Goal: Task Accomplishment & Management: Complete application form

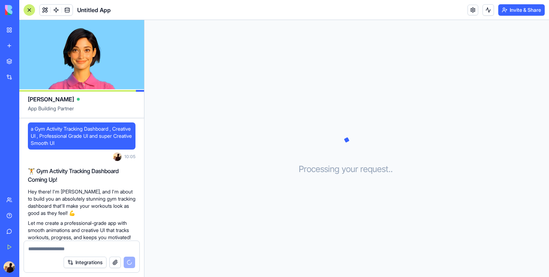
scroll to position [64, 0]
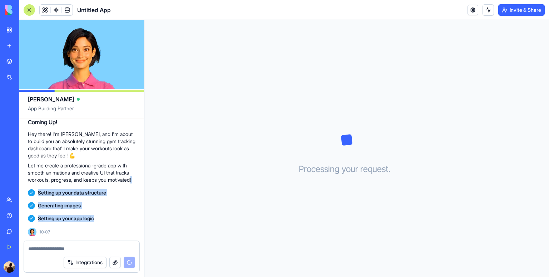
drag, startPoint x: 100, startPoint y: 218, endPoint x: 48, endPoint y: 182, distance: 63.0
click at [48, 182] on div "a Gym Activity Tracking Dashboard , Creative UI , Professional Grade UI and sup…" at bounding box center [81, 151] width 125 height 180
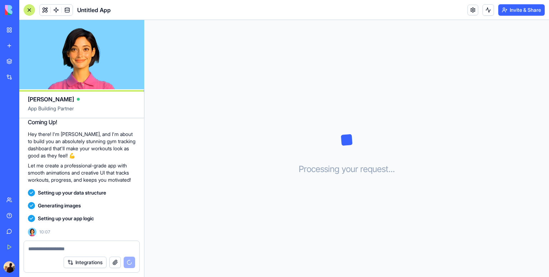
click at [97, 163] on p "Let me create a professional-grade app with smooth animations and creative UI t…" at bounding box center [82, 172] width 108 height 21
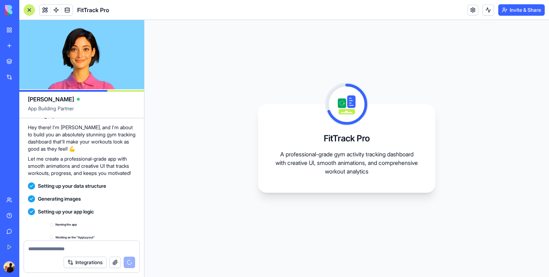
scroll to position [129, 0]
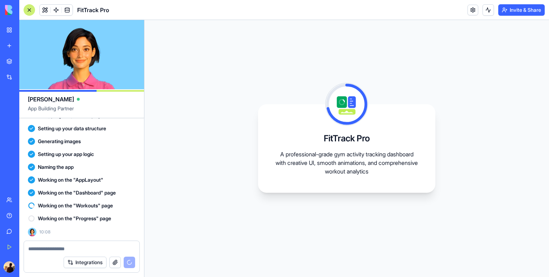
click at [307, 156] on p "A professional-grade gym activity tracking dashboard with creative UI, smooth a…" at bounding box center [346, 163] width 143 height 26
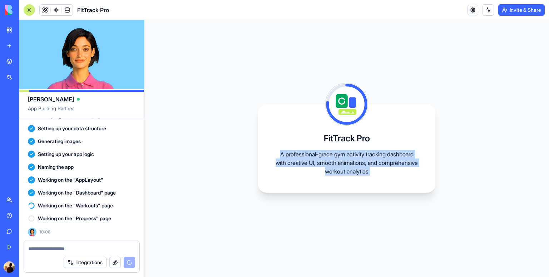
drag, startPoint x: 307, startPoint y: 156, endPoint x: 319, endPoint y: 159, distance: 11.8
click at [319, 159] on p "A professional-grade gym activity tracking dashboard with creative UI, smooth a…" at bounding box center [346, 163] width 143 height 26
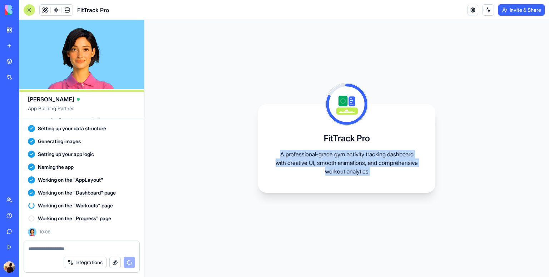
click at [319, 159] on p "A professional-grade gym activity tracking dashboard with creative UI, smooth a…" at bounding box center [346, 163] width 143 height 26
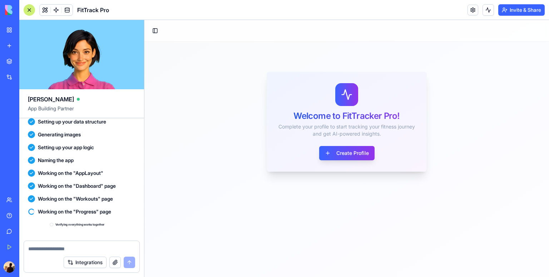
scroll to position [225, 0]
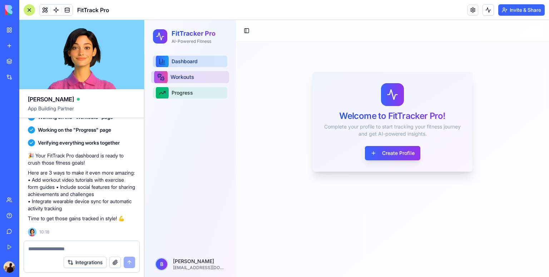
click at [195, 80] on div at bounding box center [190, 77] width 78 height 12
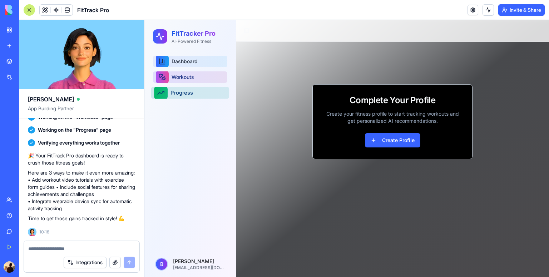
click at [197, 92] on div at bounding box center [190, 93] width 78 height 12
click at [196, 56] on div at bounding box center [190, 61] width 78 height 12
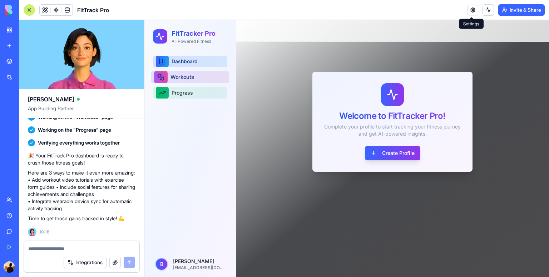
click at [183, 74] on div at bounding box center [190, 77] width 78 height 12
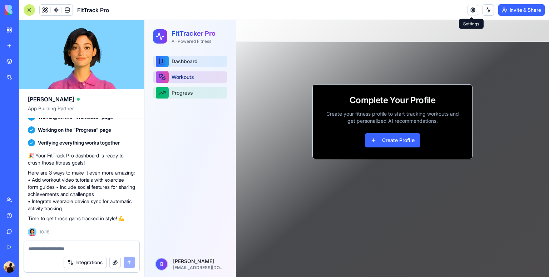
click at [184, 99] on div "Dashboard Workouts Progress" at bounding box center [190, 77] width 80 height 49
click at [188, 92] on div at bounding box center [190, 93] width 78 height 12
click at [193, 59] on div at bounding box center [190, 61] width 78 height 12
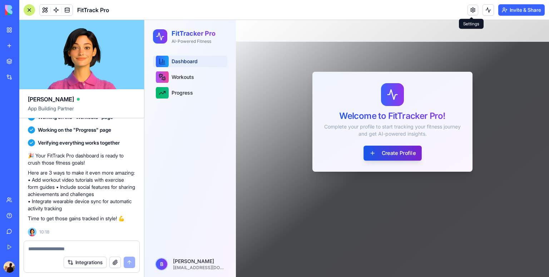
click at [396, 154] on button "Create Profile" at bounding box center [393, 153] width 58 height 15
click at [390, 153] on button "Create Profile" at bounding box center [393, 153] width 58 height 15
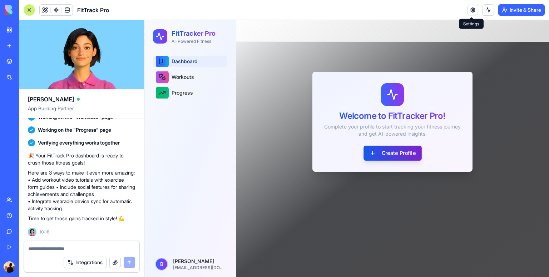
click at [390, 153] on button "Create Profile" at bounding box center [393, 153] width 58 height 15
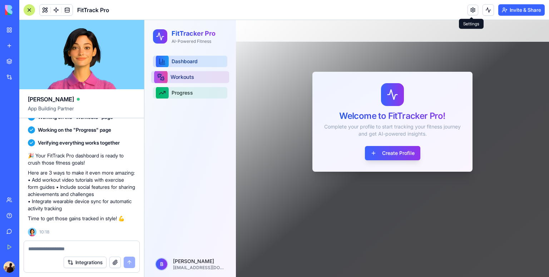
click at [199, 77] on div at bounding box center [190, 77] width 78 height 12
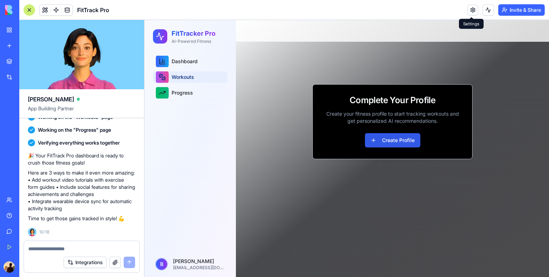
click at [398, 138] on button "Create Profile" at bounding box center [392, 140] width 55 height 14
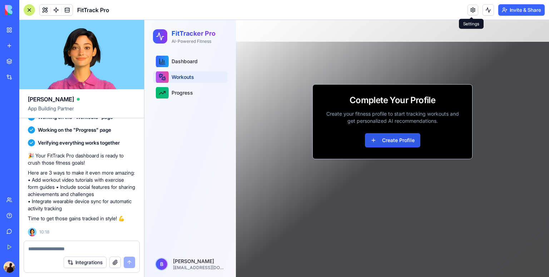
click at [385, 143] on button "Create Profile" at bounding box center [392, 140] width 55 height 14
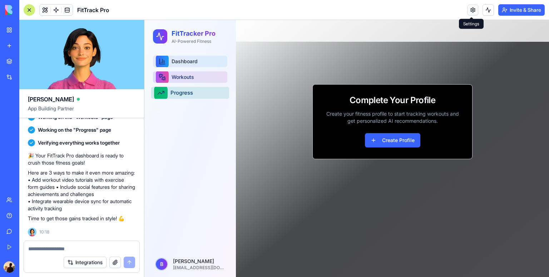
click at [179, 92] on div at bounding box center [190, 93] width 78 height 12
click at [199, 93] on div at bounding box center [190, 93] width 78 height 12
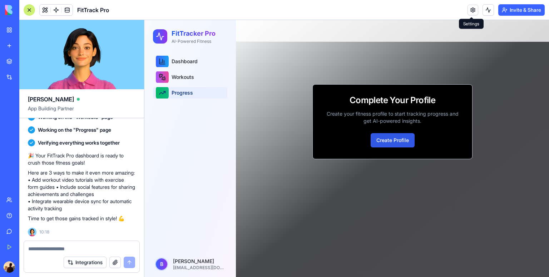
click at [396, 146] on button "Create Profile" at bounding box center [393, 140] width 44 height 14
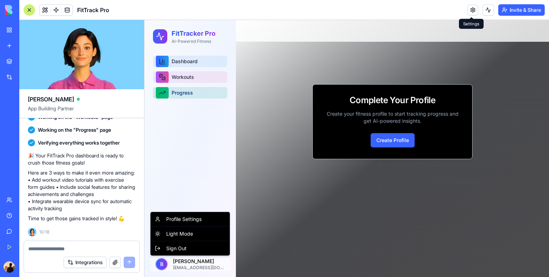
click at [196, 265] on html "FitTracker Pro AI-Powered Fitness Dashboard Workouts Progress B Bhautik bhautik…" at bounding box center [346, 148] width 405 height 257
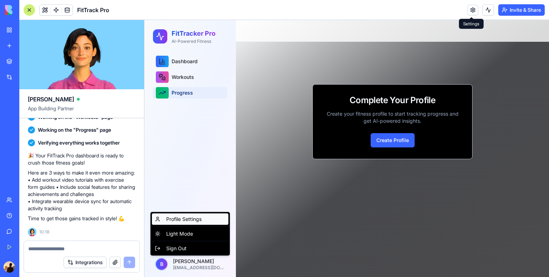
click at [175, 219] on div "Profile Settings" at bounding box center [190, 219] width 77 height 11
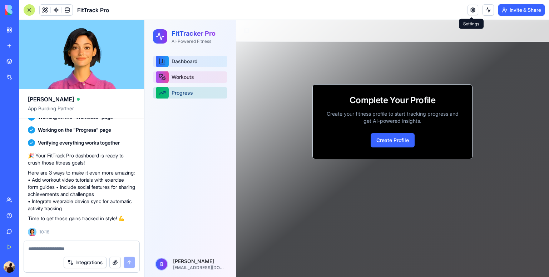
click at [198, 272] on div "B Bhautik bhautikkhunt7622@gmail.com" at bounding box center [190, 265] width 92 height 26
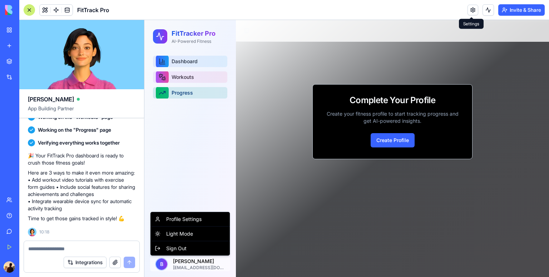
click at [188, 263] on html "FitTracker Pro AI-Powered Fitness Dashboard Workouts Progress B Bhautik bhautik…" at bounding box center [346, 148] width 405 height 257
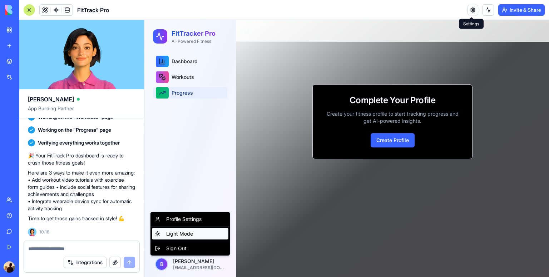
click at [185, 232] on div "Light Mode" at bounding box center [190, 233] width 77 height 11
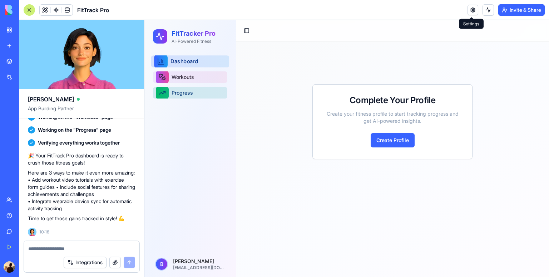
click at [191, 66] on div at bounding box center [190, 61] width 78 height 12
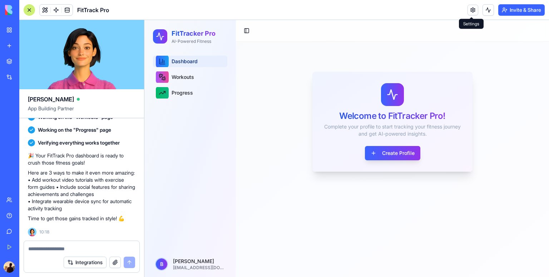
click at [468, 8] on link at bounding box center [473, 10] width 11 height 11
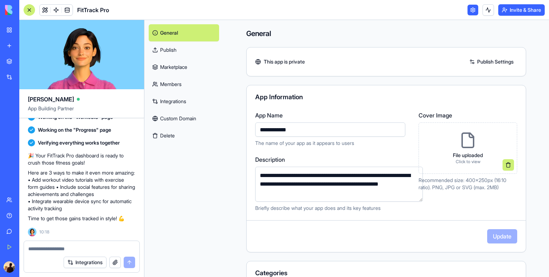
click at [468, 8] on link at bounding box center [473, 10] width 11 height 11
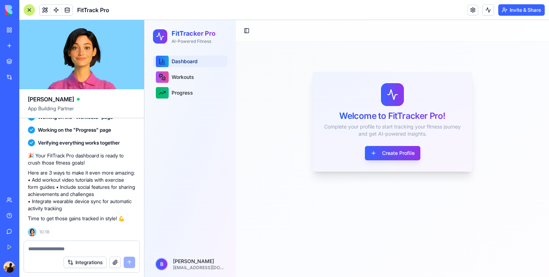
click at [246, 30] on button "Toggle Sidebar" at bounding box center [247, 31] width 10 height 10
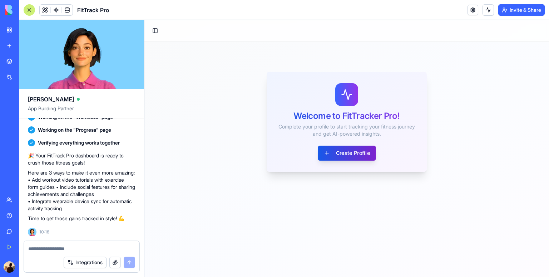
click at [343, 159] on button "Create Profile" at bounding box center [347, 153] width 58 height 15
click at [347, 156] on button "Create Profile" at bounding box center [347, 153] width 58 height 15
click at [155, 28] on button "Toggle Sidebar" at bounding box center [155, 31] width 10 height 10
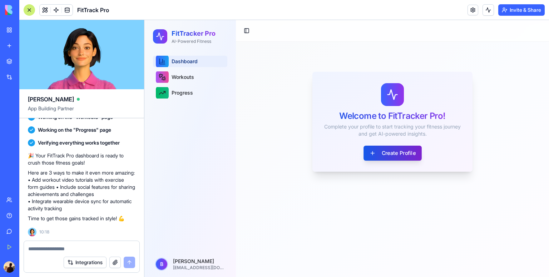
click at [389, 152] on button "Create Profile" at bounding box center [393, 153] width 58 height 15
click at [64, 248] on textarea at bounding box center [81, 249] width 107 height 7
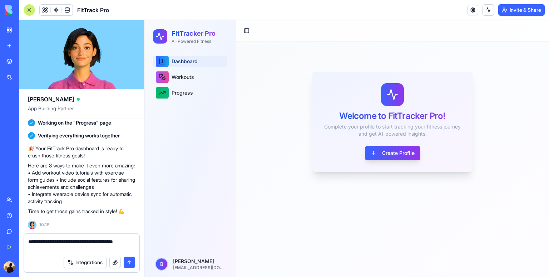
type textarea "**********"
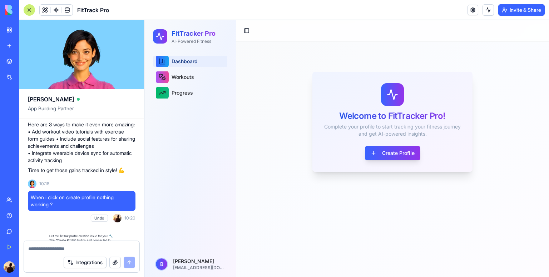
scroll to position [479, 0]
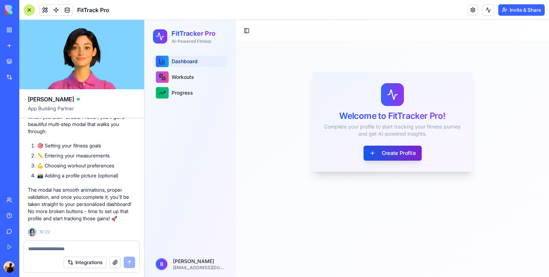
click at [378, 155] on button "Create Profile" at bounding box center [393, 153] width 58 height 15
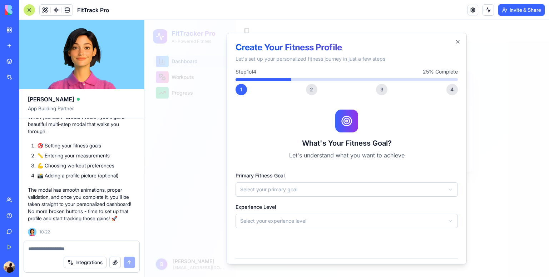
scroll to position [26, 0]
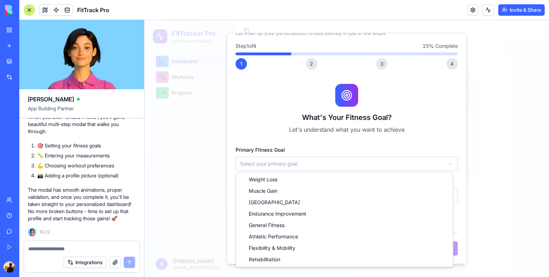
click at [293, 161] on body "FitTracker Pro AI-Powered Fitness Dashboard Workouts Progress B Bhautik bhautik…" at bounding box center [346, 148] width 405 height 257
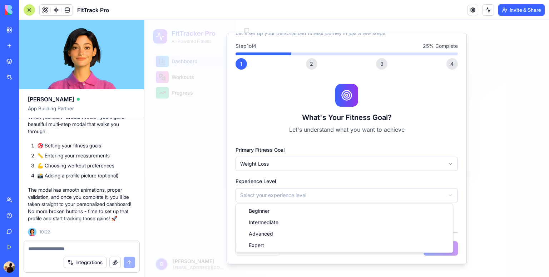
click at [278, 194] on body "FitTracker Pro AI-Powered Fitness Dashboard Workouts Progress B Bhautik bhautik…" at bounding box center [346, 148] width 405 height 257
click at [442, 249] on button "Next" at bounding box center [441, 249] width 34 height 14
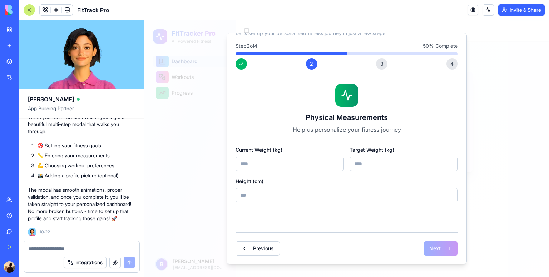
click at [301, 169] on input "Current Weight (kg)" at bounding box center [290, 164] width 108 height 14
type input "**"
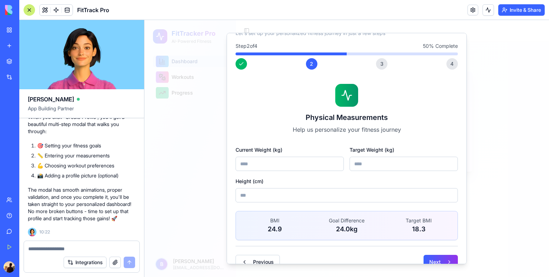
scroll to position [39, 0]
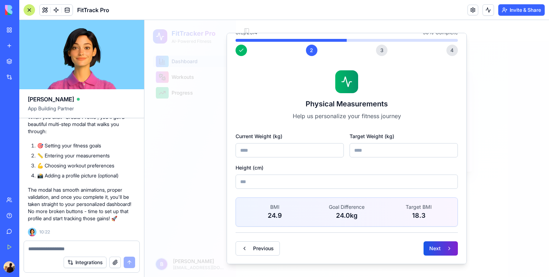
type input "***"
click at [437, 245] on button "Next" at bounding box center [441, 249] width 34 height 14
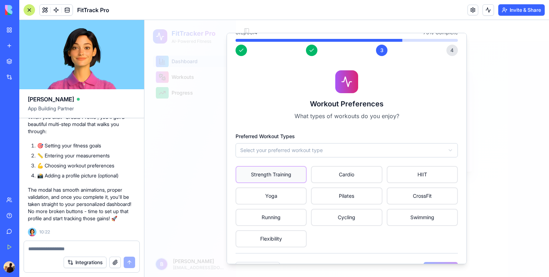
click at [274, 172] on button "Strength Training" at bounding box center [271, 174] width 71 height 17
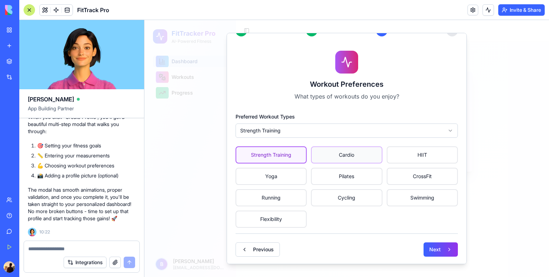
click at [336, 162] on button "Cardio" at bounding box center [346, 155] width 71 height 17
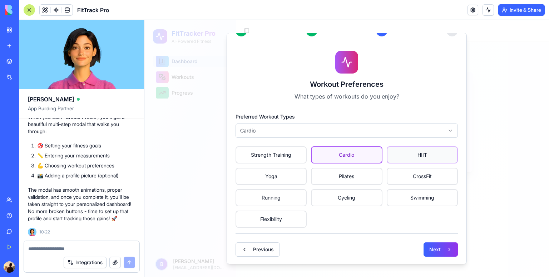
click at [416, 158] on button "HIIT" at bounding box center [422, 155] width 71 height 17
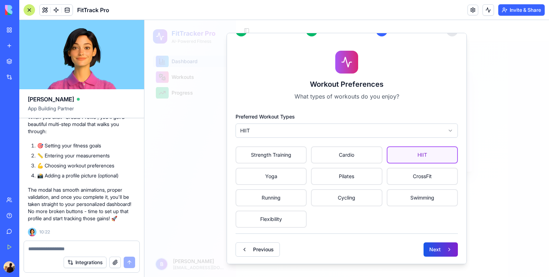
click at [432, 247] on span "Next" at bounding box center [434, 249] width 11 height 7
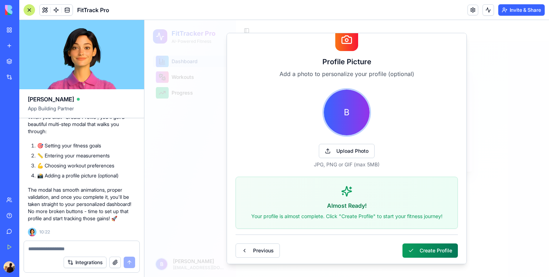
scroll to position [84, 0]
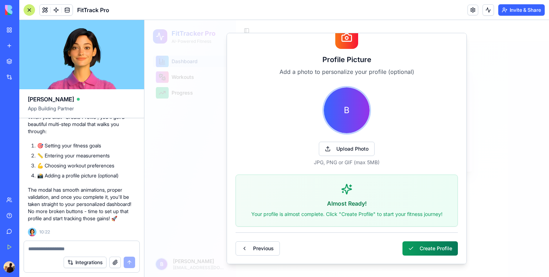
click at [433, 250] on span "Create Profile" at bounding box center [436, 248] width 33 height 7
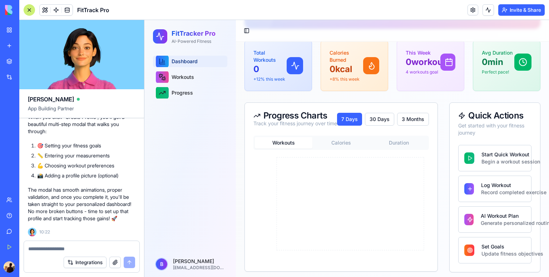
scroll to position [0, 0]
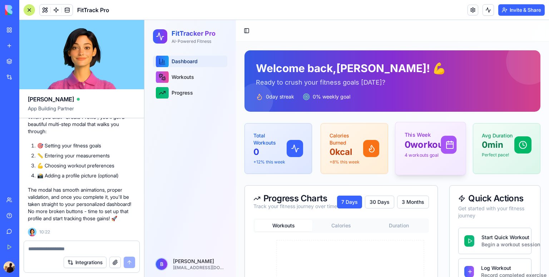
click at [422, 144] on p "0 workouts" at bounding box center [423, 145] width 36 height 12
click at [378, 148] on div at bounding box center [372, 149] width 17 height 18
click at [29, 12] on div at bounding box center [29, 9] width 11 height 11
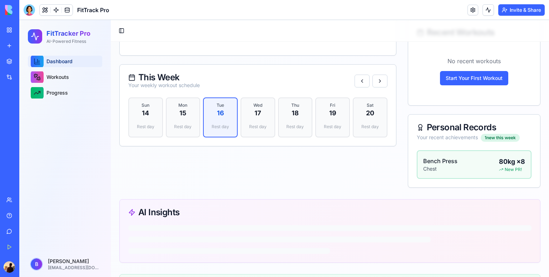
scroll to position [384, 0]
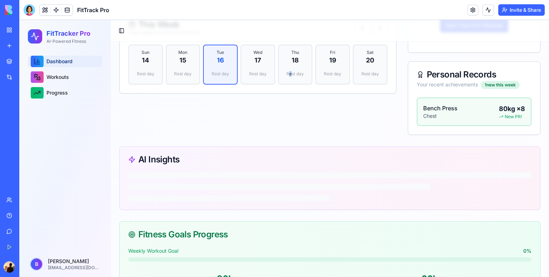
drag, startPoint x: 320, startPoint y: 100, endPoint x: 288, endPoint y: 118, distance: 35.9
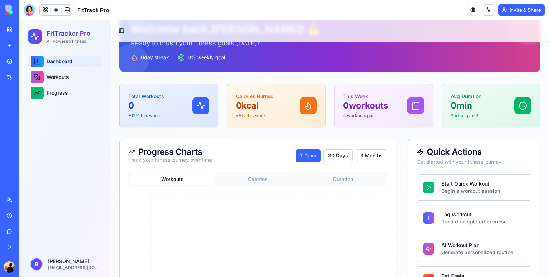
scroll to position [0, 0]
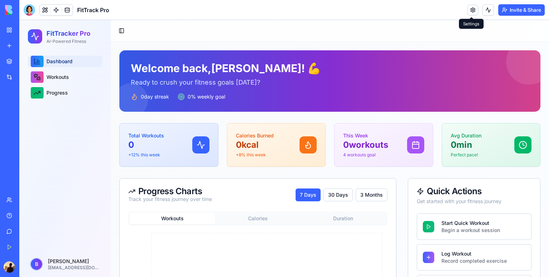
click at [472, 9] on link at bounding box center [473, 10] width 11 height 11
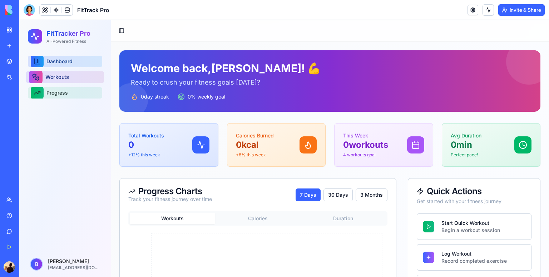
click at [59, 80] on div at bounding box center [65, 77] width 78 height 12
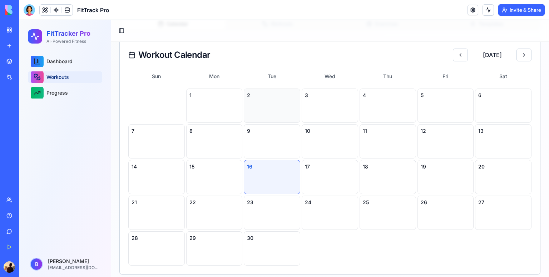
scroll to position [122, 0]
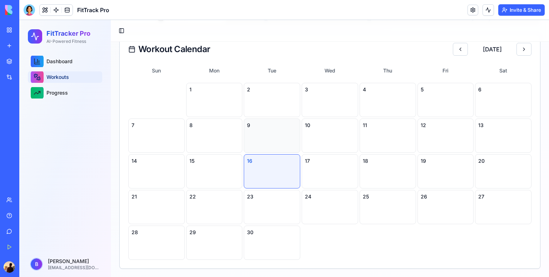
click at [271, 138] on div "9" at bounding box center [272, 136] width 56 height 34
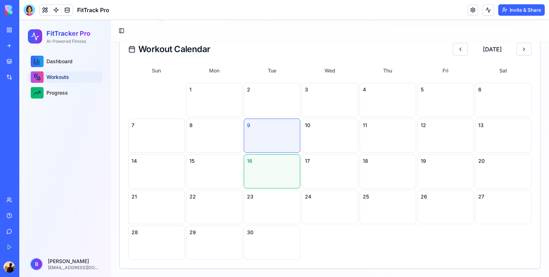
click at [277, 172] on div "16" at bounding box center [272, 171] width 56 height 34
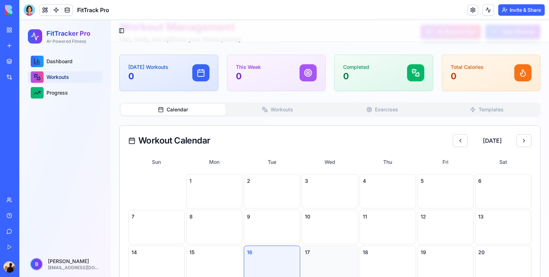
scroll to position [0, 0]
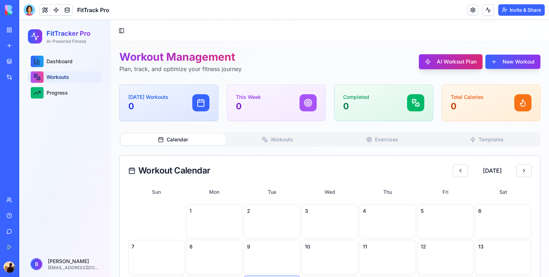
click at [454, 60] on button "AI Workout Plan" at bounding box center [451, 61] width 64 height 15
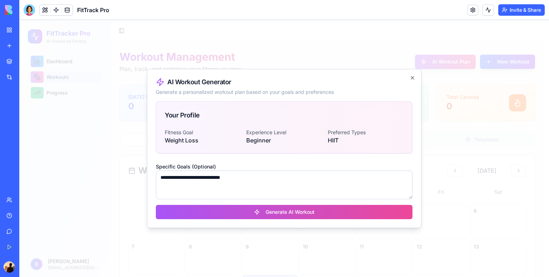
type textarea "**********"
click at [156, 205] on button "Generate AI Workout" at bounding box center [284, 212] width 257 height 14
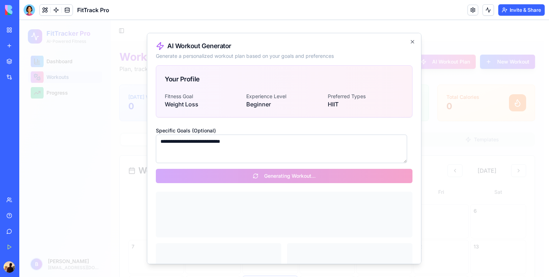
click at [280, 129] on div "**********" at bounding box center [284, 144] width 257 height 37
drag, startPoint x: 280, startPoint y: 129, endPoint x: 228, endPoint y: 100, distance: 59.1
click at [228, 100] on div "**********" at bounding box center [284, 171] width 257 height 212
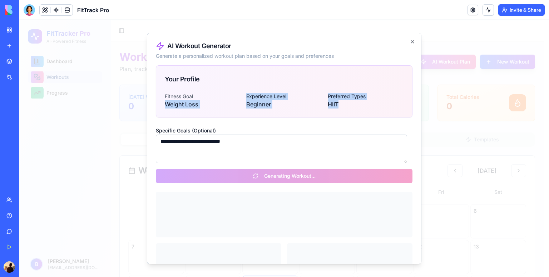
click at [228, 100] on p "Weight Loss" at bounding box center [203, 104] width 76 height 9
drag, startPoint x: 228, startPoint y: 100, endPoint x: 279, endPoint y: 106, distance: 51.0
click at [279, 106] on div "Fitness Goal Weight Loss Experience Level Beginner Preferred Types HIIT" at bounding box center [284, 101] width 239 height 16
click at [279, 106] on p "Beginner" at bounding box center [284, 104] width 76 height 9
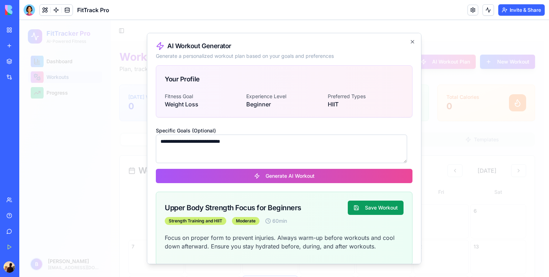
click at [364, 211] on button "Save Workout" at bounding box center [376, 208] width 56 height 14
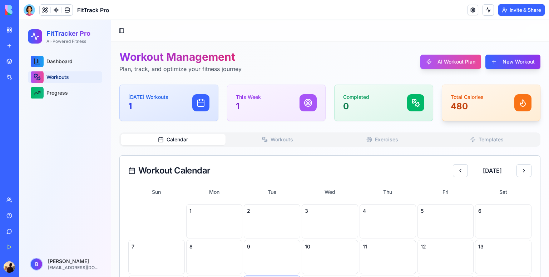
click at [460, 107] on p "480" at bounding box center [467, 106] width 33 height 11
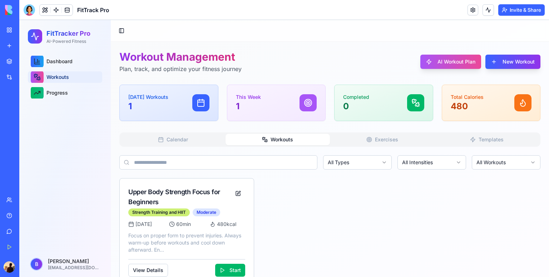
click at [275, 139] on button "Workouts" at bounding box center [278, 139] width 105 height 11
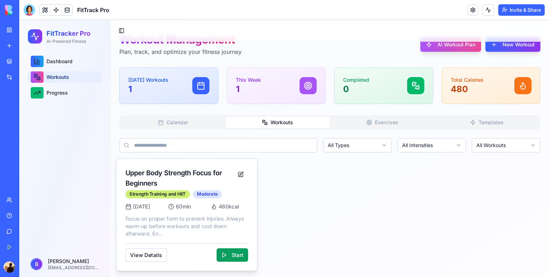
click at [225, 255] on button "Start" at bounding box center [232, 255] width 31 height 14
click at [232, 255] on button "Start" at bounding box center [232, 255] width 31 height 14
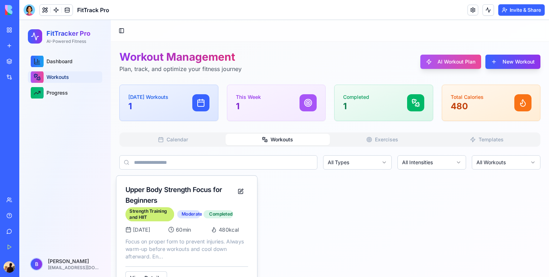
scroll to position [30, 0]
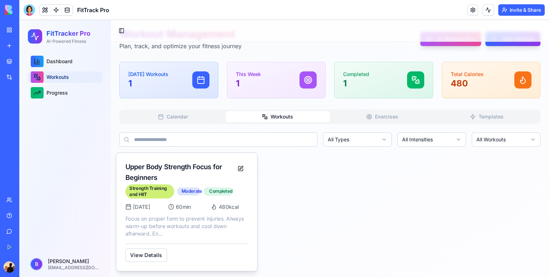
click at [194, 165] on div "Upper Body Strength Focus for Beginners" at bounding box center [179, 172] width 108 height 21
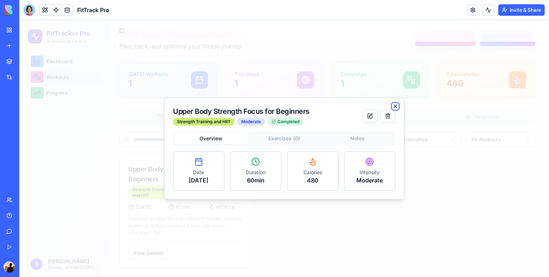
click at [395, 105] on icon "button" at bounding box center [396, 107] width 6 height 6
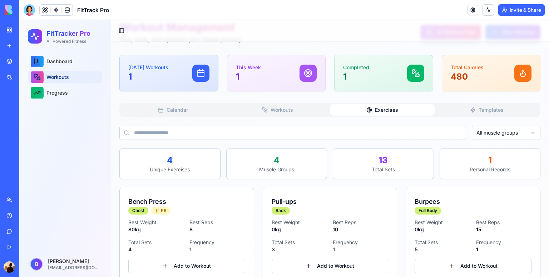
click at [369, 110] on circle "button" at bounding box center [369, 110] width 1 height 1
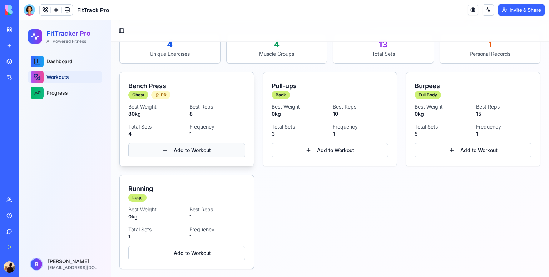
click at [209, 149] on button "Add to Workout" at bounding box center [186, 150] width 117 height 14
click at [230, 213] on p "1" at bounding box center [216, 216] width 55 height 7
click at [198, 149] on button "Add to Workout" at bounding box center [186, 150] width 117 height 14
click at [315, 152] on button "Add to Workout" at bounding box center [330, 150] width 117 height 14
click at [439, 152] on button "Add to Workout" at bounding box center [473, 150] width 117 height 14
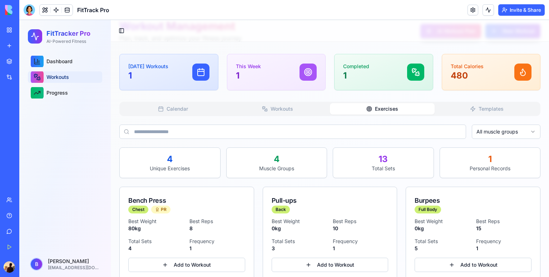
scroll to position [0, 0]
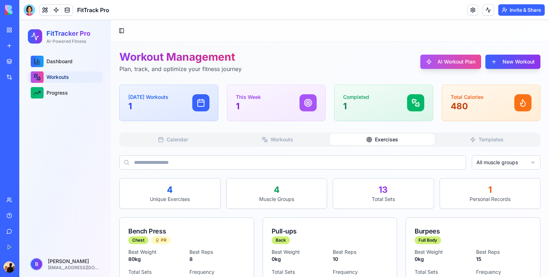
click at [482, 110] on div "Workout Management Plan, track, and optimize your fitness journey AI Workout Pl…" at bounding box center [329, 232] width 421 height 365
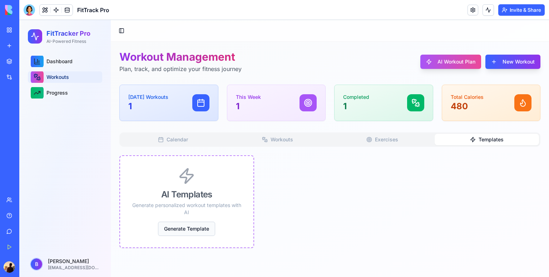
click at [183, 229] on button "Generate Template" at bounding box center [186, 229] width 57 height 14
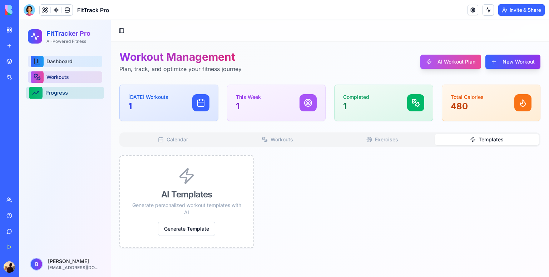
click at [84, 90] on div at bounding box center [65, 93] width 78 height 12
click at [79, 94] on div at bounding box center [65, 93] width 78 height 12
click at [85, 61] on div at bounding box center [65, 61] width 78 height 12
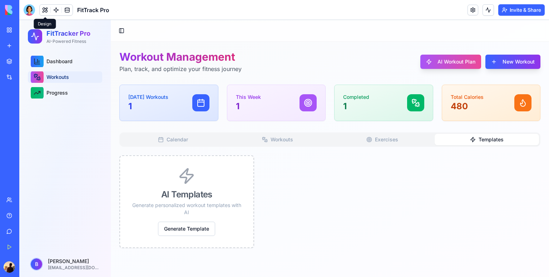
click at [44, 12] on button at bounding box center [45, 10] width 11 height 11
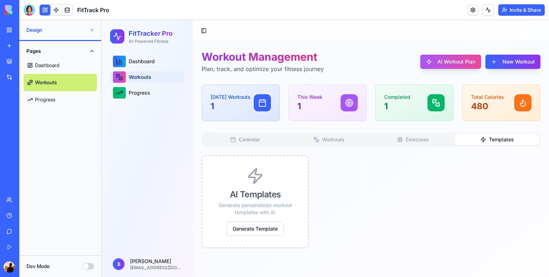
click at [44, 12] on button at bounding box center [45, 10] width 11 height 11
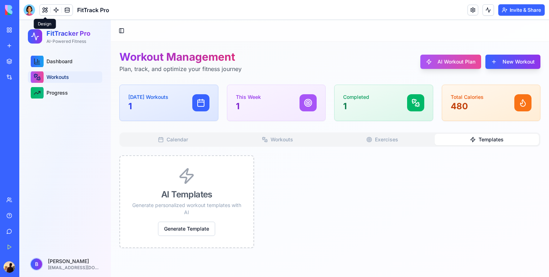
click at [43, 9] on button at bounding box center [45, 10] width 11 height 11
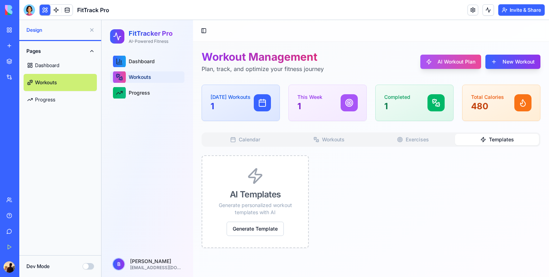
click at [51, 99] on link "Progress" at bounding box center [60, 99] width 73 height 17
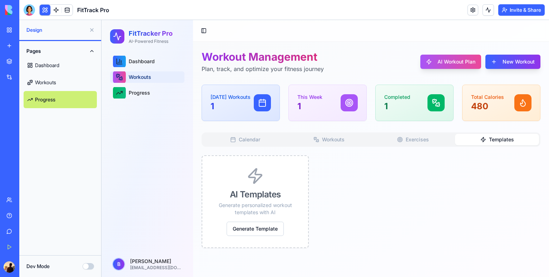
click at [54, 63] on link "Dashboard" at bounding box center [60, 65] width 73 height 17
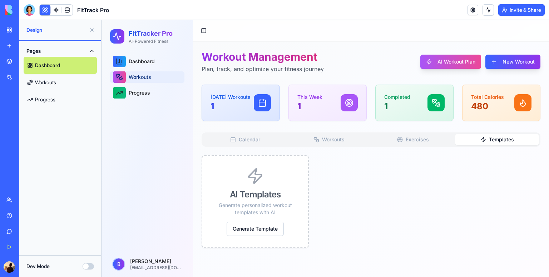
click at [90, 30] on button at bounding box center [91, 29] width 11 height 11
